Goal: Task Accomplishment & Management: Complete application form

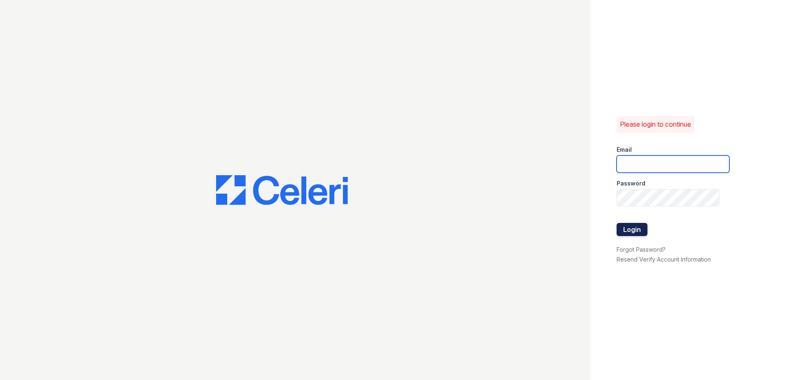
type input "[EMAIL_ADDRESS][DOMAIN_NAME]"
click at [635, 232] on button "Login" at bounding box center [631, 229] width 31 height 13
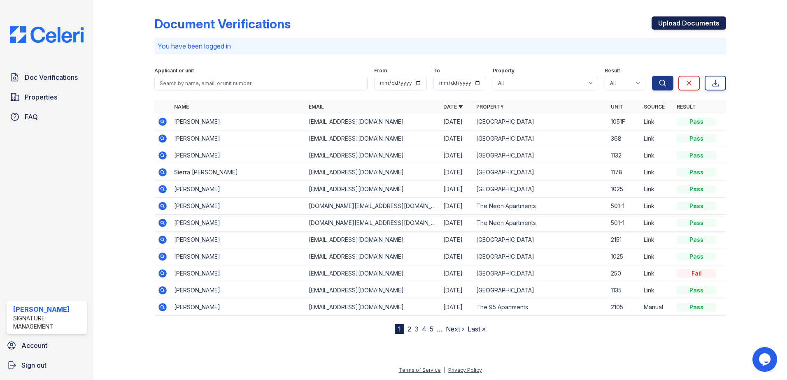
click at [691, 22] on link "Upload Documents" at bounding box center [688, 22] width 74 height 13
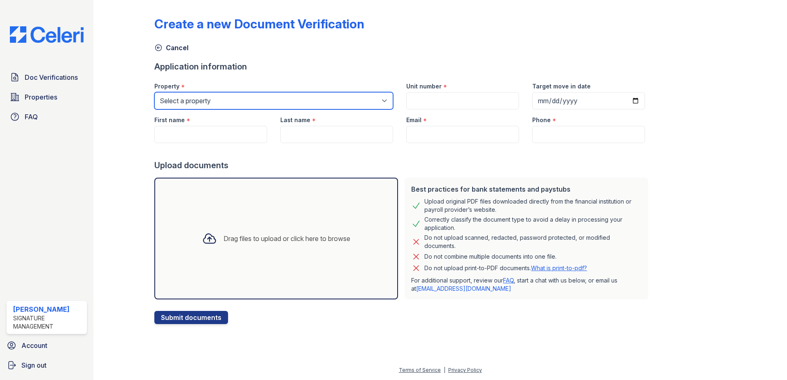
click at [302, 100] on select "Select a property Copper Creek Elevate Townhomes Habitat At DTLV The 95 Apartme…" at bounding box center [273, 100] width 239 height 17
select select "4658"
click at [154, 92] on select "Select a property Copper Creek Elevate Townhomes Habitat At DTLV The 95 Apartme…" at bounding box center [273, 100] width 239 height 17
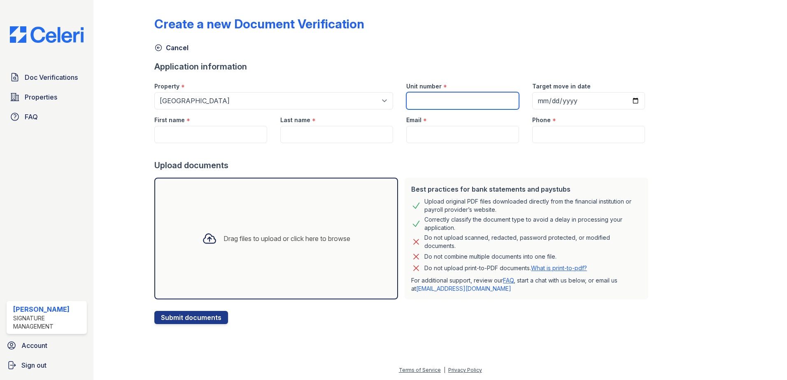
click at [456, 98] on input "Unit number" at bounding box center [462, 100] width 113 height 17
type input "368"
type input "2025-09-15"
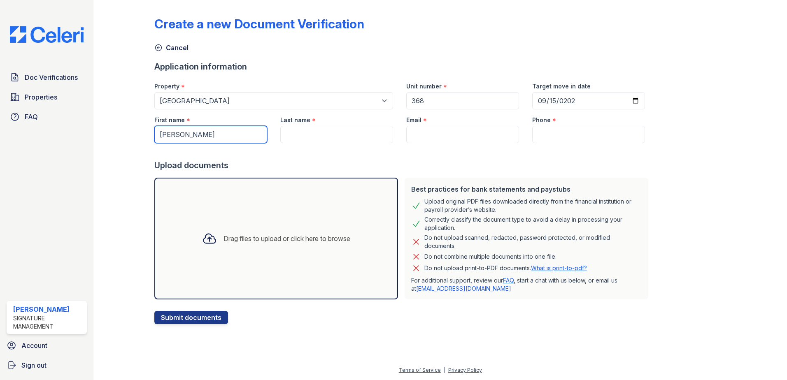
type input "[PERSON_NAME]"
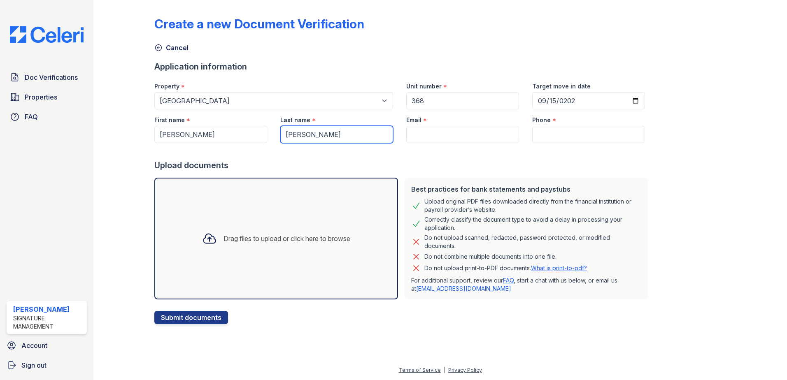
type input "[PERSON_NAME]"
paste input "[EMAIL_ADDRESS][DOMAIN_NAME]"
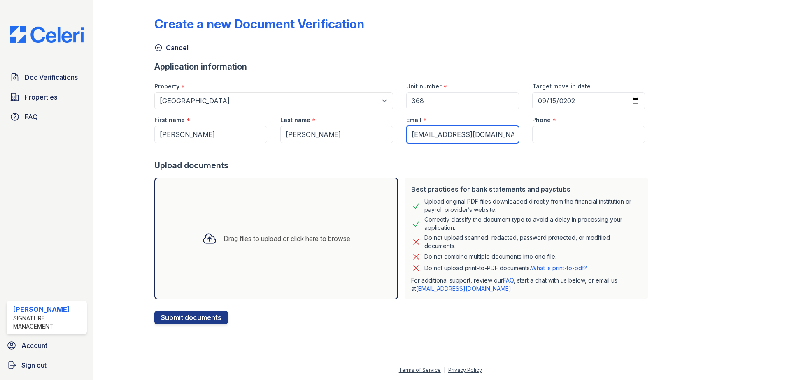
type input "[EMAIL_ADDRESS][DOMAIN_NAME]"
drag, startPoint x: 570, startPoint y: 137, endPoint x: 567, endPoint y: 133, distance: 5.3
click at [570, 137] on input "Phone" at bounding box center [588, 134] width 113 height 17
click at [570, 132] on input "Phone" at bounding box center [588, 134] width 113 height 17
paste input "(702) 499-6719"
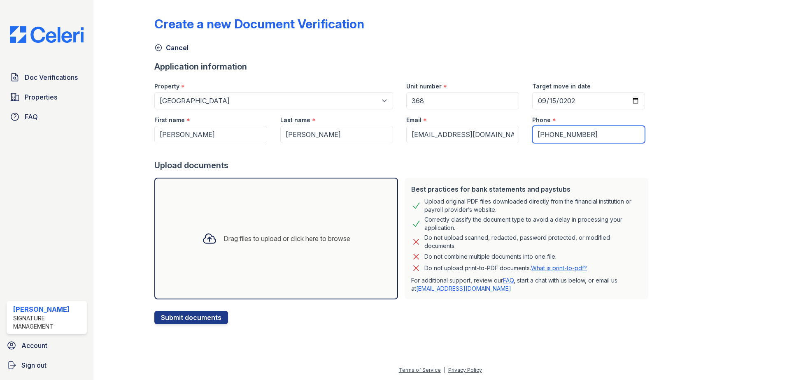
type input "(702) 499-6719"
click at [249, 230] on div "Drag files to upload or click here to browse" at bounding box center [275, 239] width 161 height 28
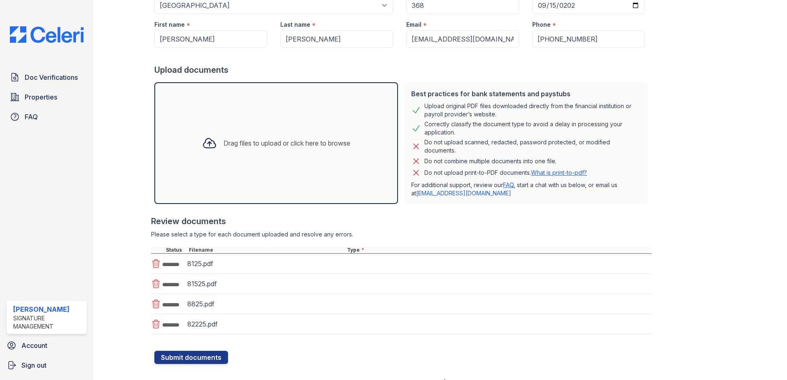
scroll to position [107, 0]
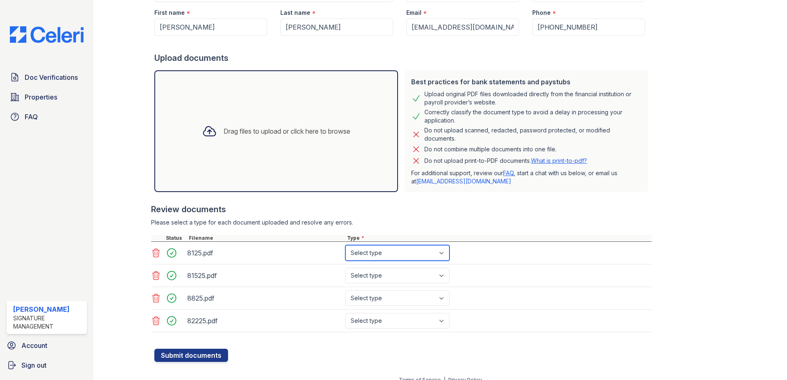
click at [366, 255] on select "Select type Paystub Bank Statement Offer Letter Tax Documents Benefit Award Let…" at bounding box center [397, 253] width 104 height 16
select select "paystub"
click at [345, 245] on select "Select type Paystub Bank Statement Offer Letter Tax Documents Benefit Award Let…" at bounding box center [397, 253] width 104 height 16
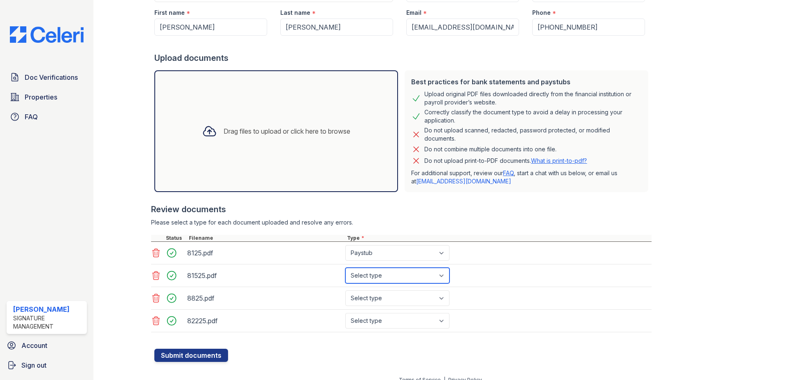
drag, startPoint x: 374, startPoint y: 275, endPoint x: 374, endPoint y: 281, distance: 6.2
click at [374, 275] on select "Select type Paystub Bank Statement Offer Letter Tax Documents Benefit Award Let…" at bounding box center [397, 276] width 104 height 16
select select "paystub"
click at [345, 268] on select "Select type Paystub Bank Statement Offer Letter Tax Documents Benefit Award Let…" at bounding box center [397, 276] width 104 height 16
click at [374, 300] on select "Select type Paystub Bank Statement Offer Letter Tax Documents Benefit Award Let…" at bounding box center [397, 299] width 104 height 16
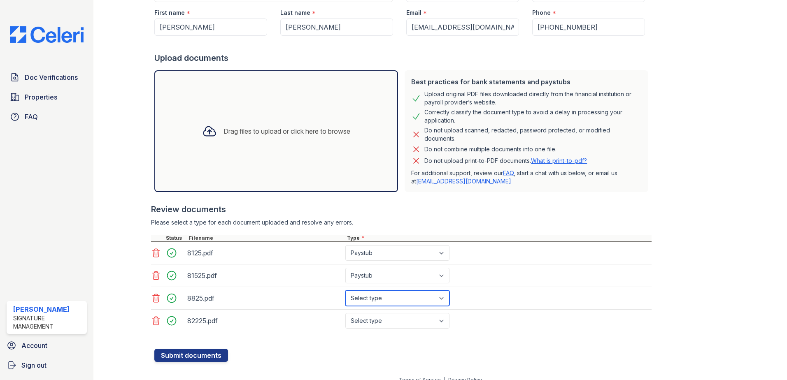
select select "paystub"
click at [345, 291] on select "Select type Paystub Bank Statement Offer Letter Tax Documents Benefit Award Let…" at bounding box center [397, 299] width 104 height 16
click at [400, 321] on select "Select type Paystub Bank Statement Offer Letter Tax Documents Benefit Award Let…" at bounding box center [397, 321] width 104 height 16
select select "paystub"
click at [345, 313] on select "Select type Paystub Bank Statement Offer Letter Tax Documents Benefit Award Let…" at bounding box center [397, 321] width 104 height 16
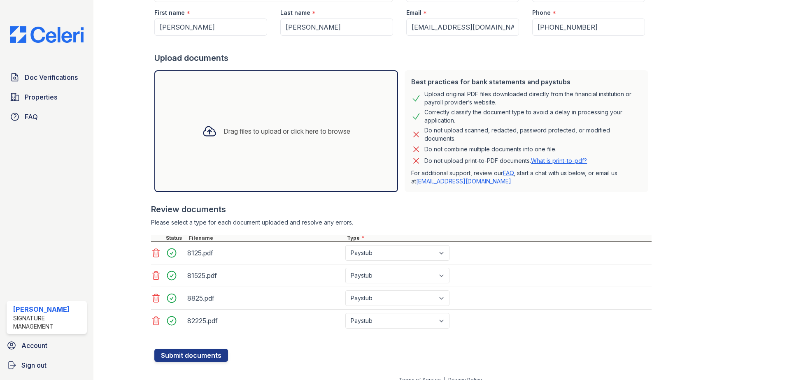
click at [328, 360] on form "Application information Property * Select a property Copper Creek Elevate Townh…" at bounding box center [402, 157] width 497 height 409
click at [199, 359] on button "Submit documents" at bounding box center [191, 355] width 74 height 13
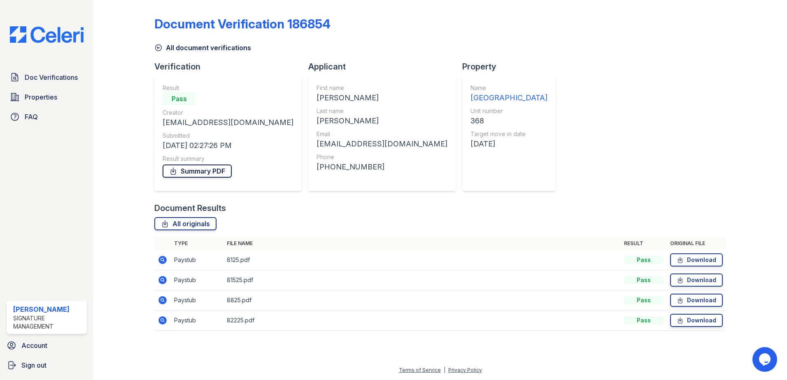
click at [195, 168] on link "Summary PDF" at bounding box center [197, 171] width 69 height 13
click at [524, 128] on div "Document Verification 186854 All document verifications Verification Result Pas…" at bounding box center [440, 171] width 572 height 336
click at [682, 259] on icon at bounding box center [680, 260] width 4 height 6
click at [691, 279] on link "Download" at bounding box center [696, 280] width 53 height 13
click at [693, 297] on link "Download" at bounding box center [696, 300] width 53 height 13
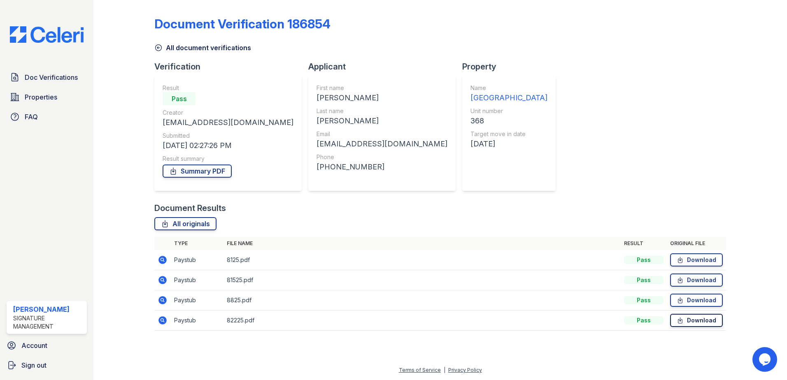
click at [700, 318] on link "Download" at bounding box center [696, 320] width 53 height 13
